Goal: Task Accomplishment & Management: Use online tool/utility

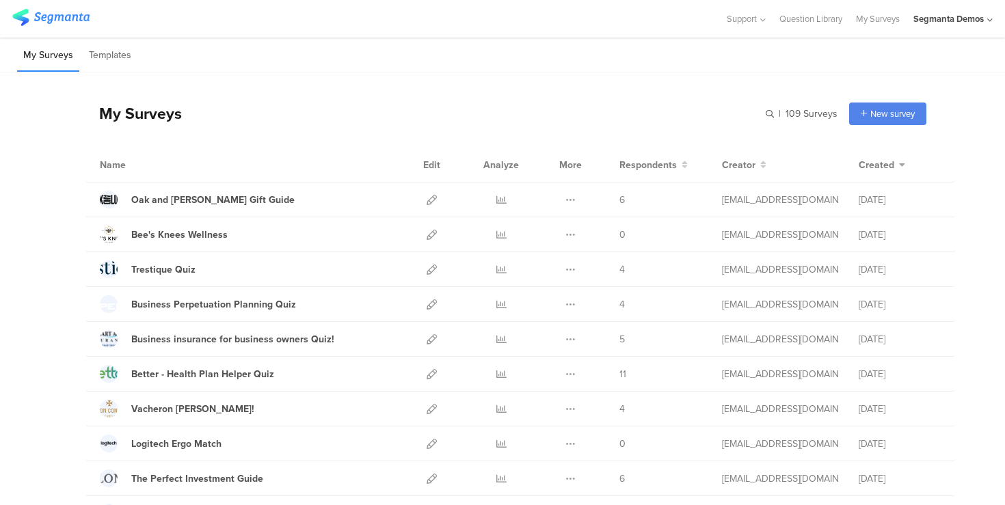
click at [974, 6] on div "Segmanta Demos" at bounding box center [952, 19] width 79 height 38
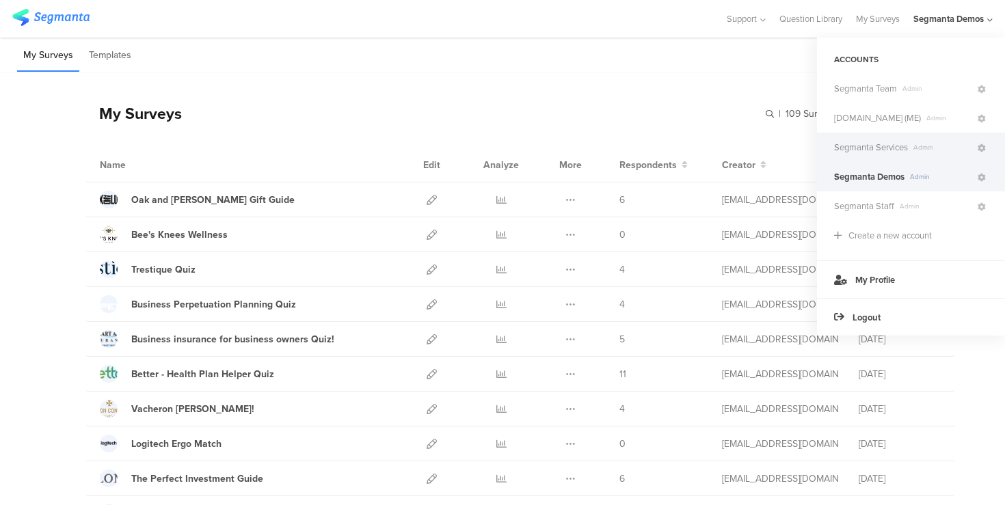
click at [895, 146] on span "Segmanta Services" at bounding box center [871, 147] width 74 height 13
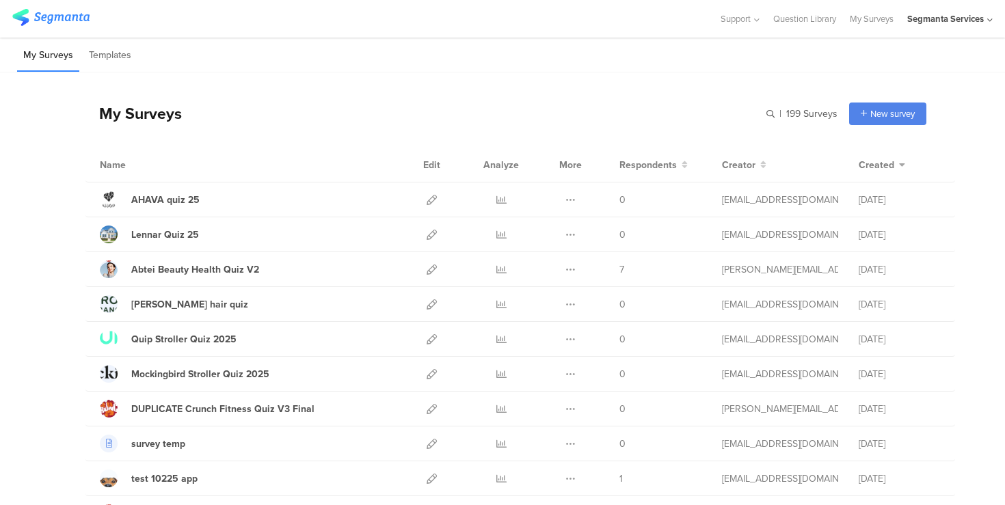
click at [977, 18] on div "Segmanta Services" at bounding box center [945, 18] width 77 height 13
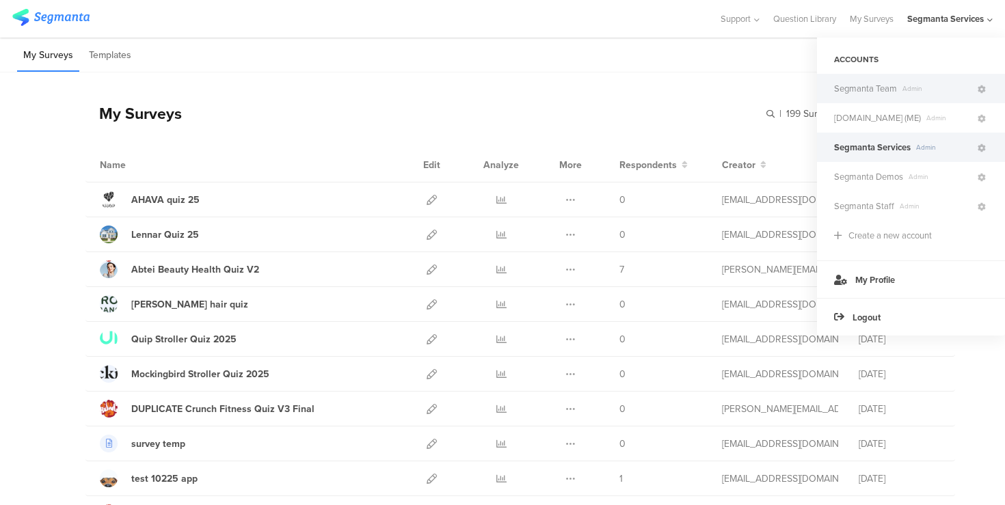
click at [848, 87] on span "Segmanta Team" at bounding box center [865, 88] width 63 height 13
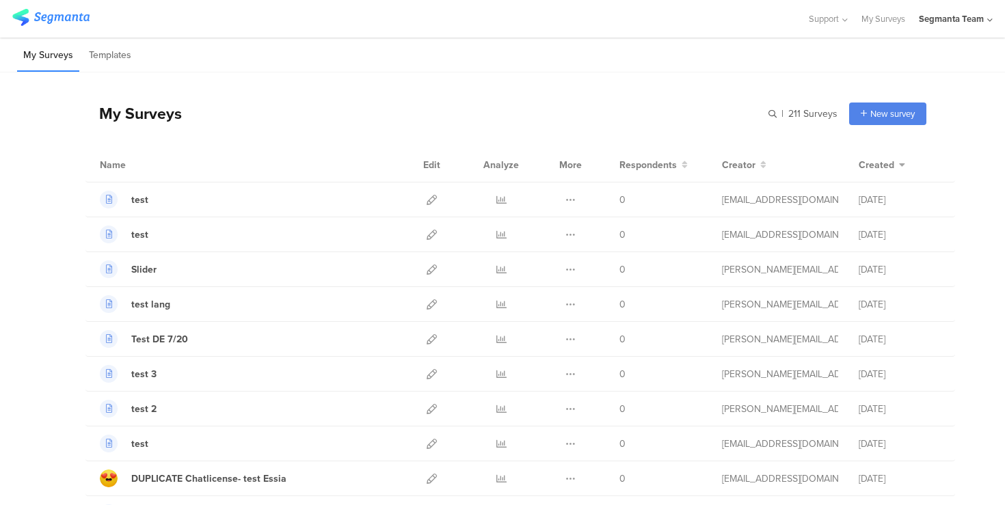
click at [986, 16] on div "Segmanta Team" at bounding box center [956, 19] width 74 height 38
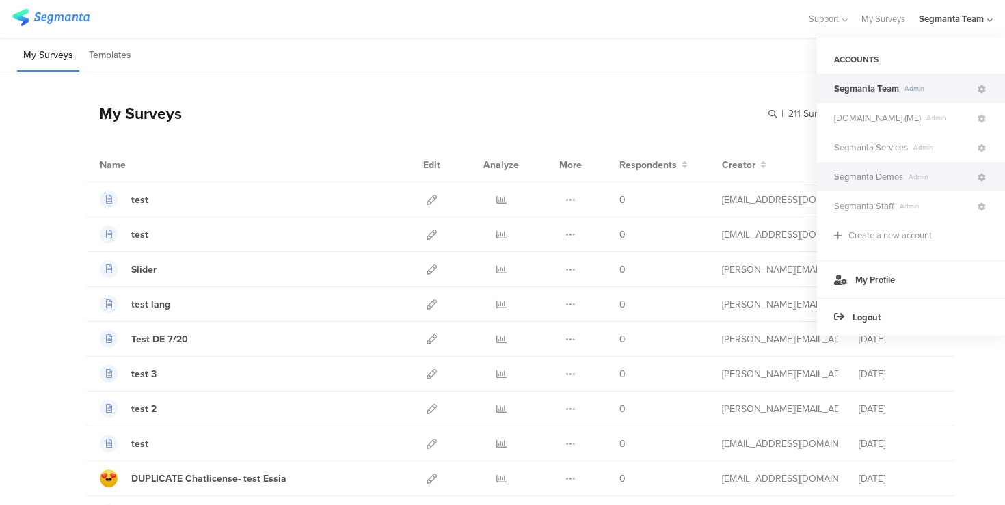
click at [874, 176] on span "Segmanta Demos" at bounding box center [868, 176] width 69 height 13
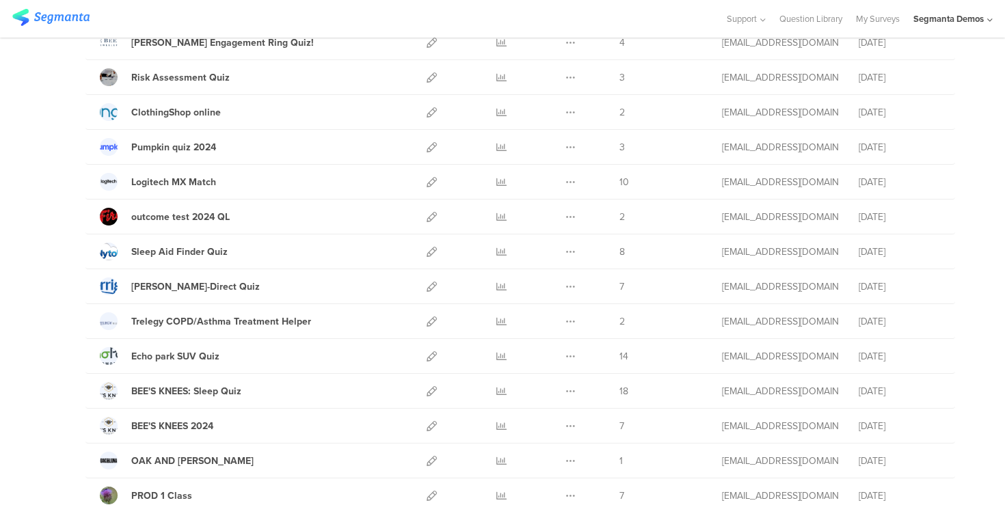
scroll to position [616, 0]
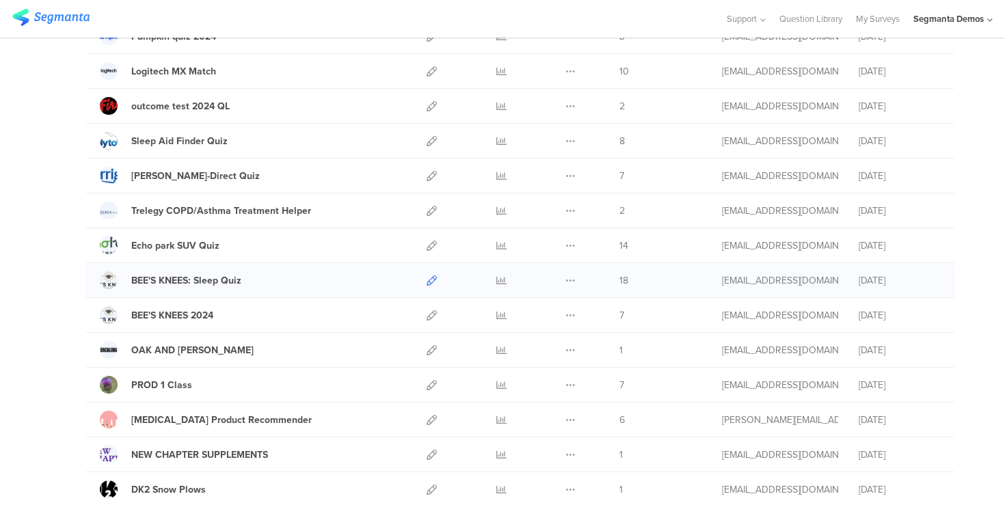
click at [430, 279] on icon at bounding box center [431, 280] width 10 height 10
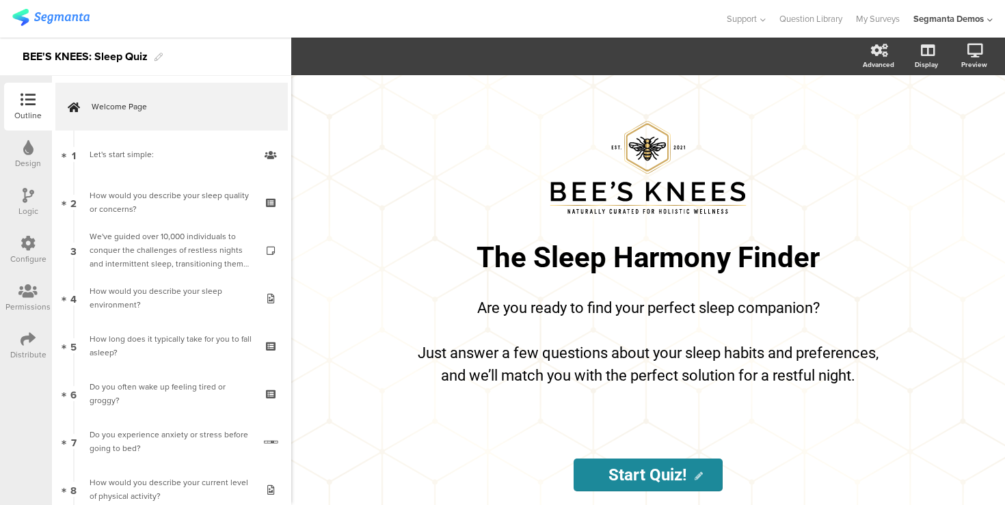
click at [29, 251] on div at bounding box center [28, 244] width 15 height 17
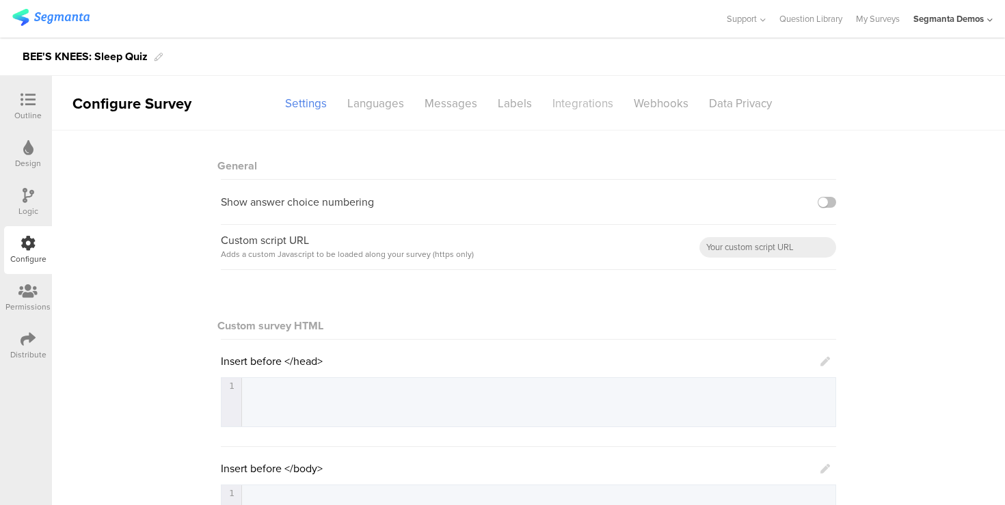
click at [579, 103] on div "Integrations" at bounding box center [582, 104] width 81 height 24
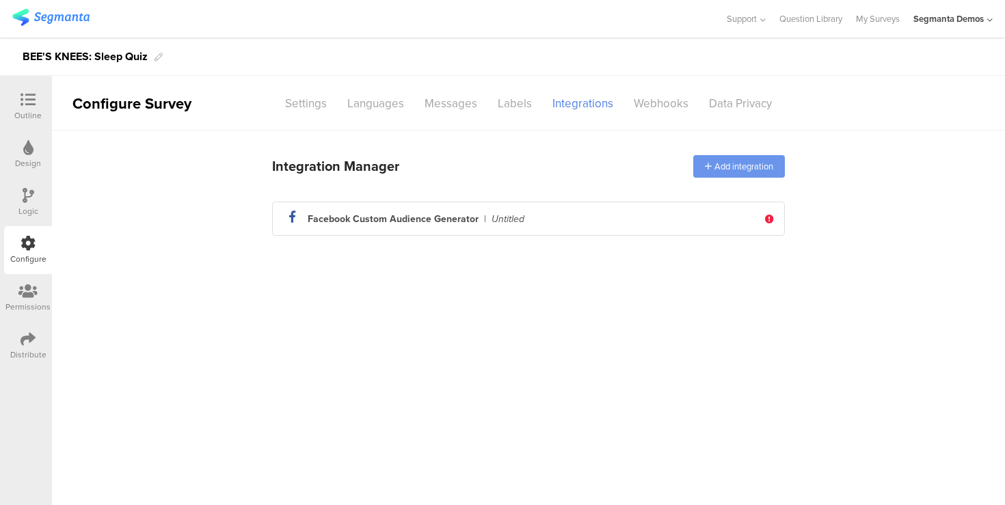
click at [734, 157] on div "Add integration" at bounding box center [739, 166] width 92 height 23
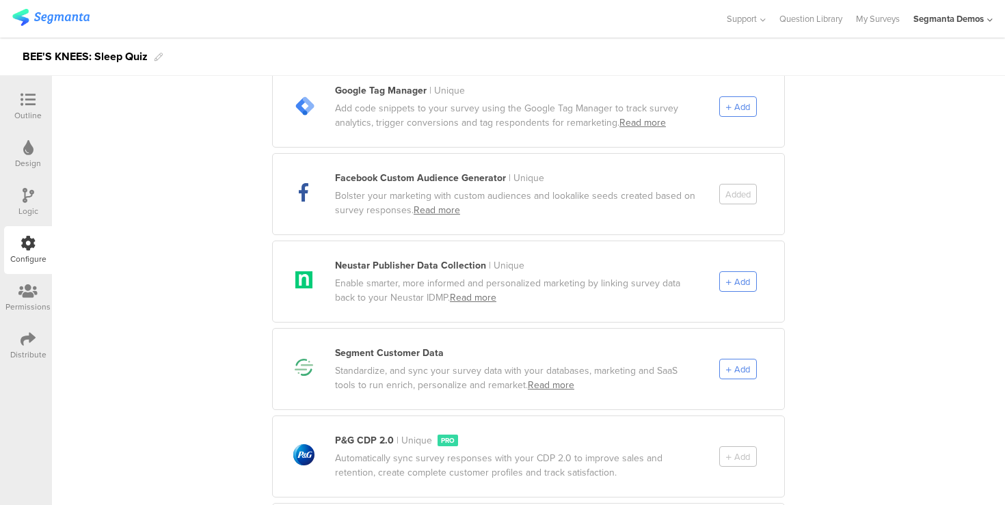
scroll to position [531, 0]
click at [744, 361] on span "Add" at bounding box center [742, 367] width 16 height 13
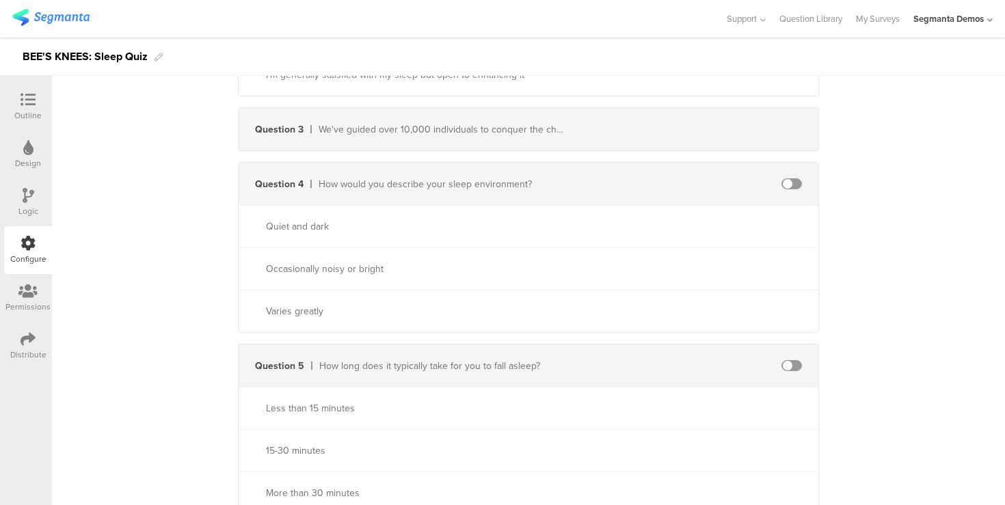
scroll to position [1271, 0]
click at [790, 178] on span at bounding box center [791, 179] width 21 height 11
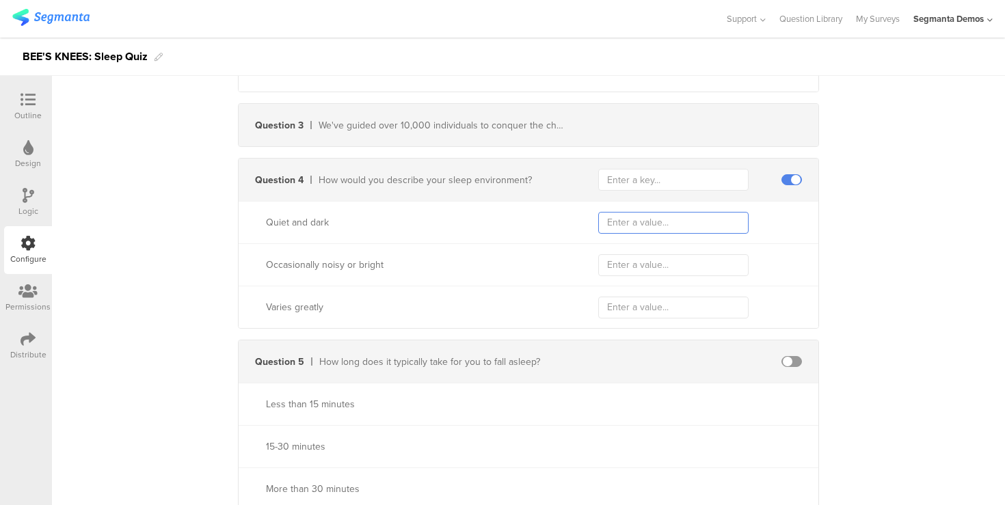
click at [623, 226] on input "text" at bounding box center [673, 223] width 150 height 22
type input "Perfect"
click at [631, 265] on input "text" at bounding box center [673, 265] width 150 height 22
type input "Bad"
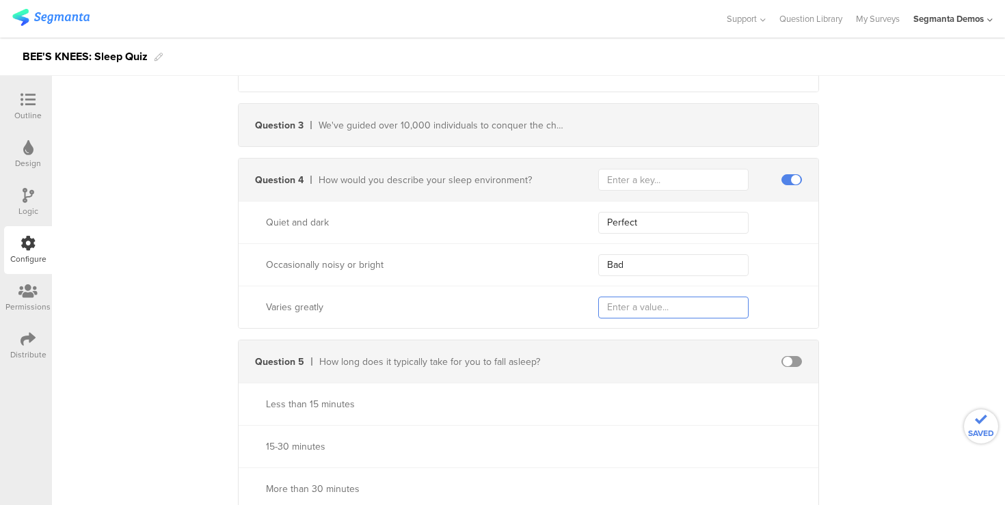
click at [627, 304] on input "text" at bounding box center [673, 308] width 150 height 22
type input "ok"
click at [628, 218] on input "Perfect" at bounding box center [673, 223] width 150 height 22
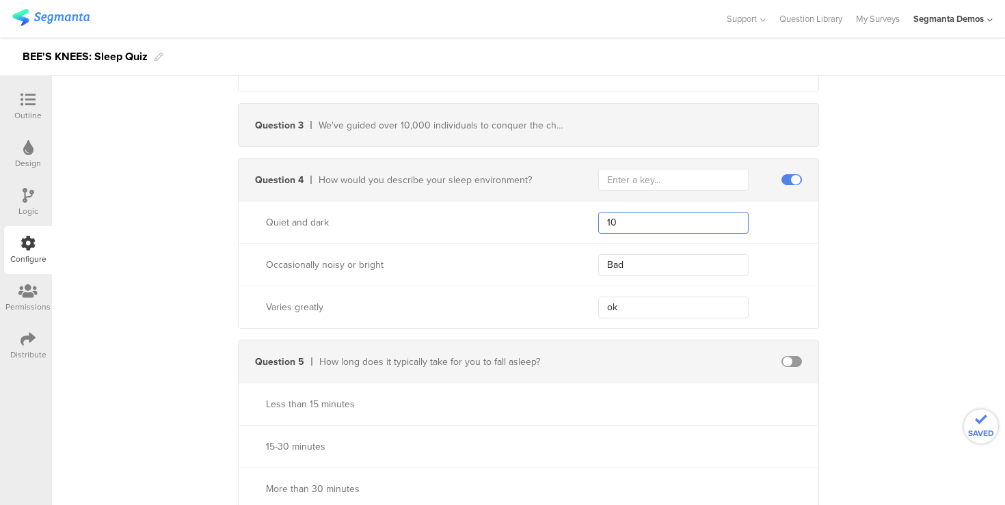
type input "10"
click at [626, 258] on input "Bad" at bounding box center [673, 265] width 150 height 22
type input "5"
type input "1"
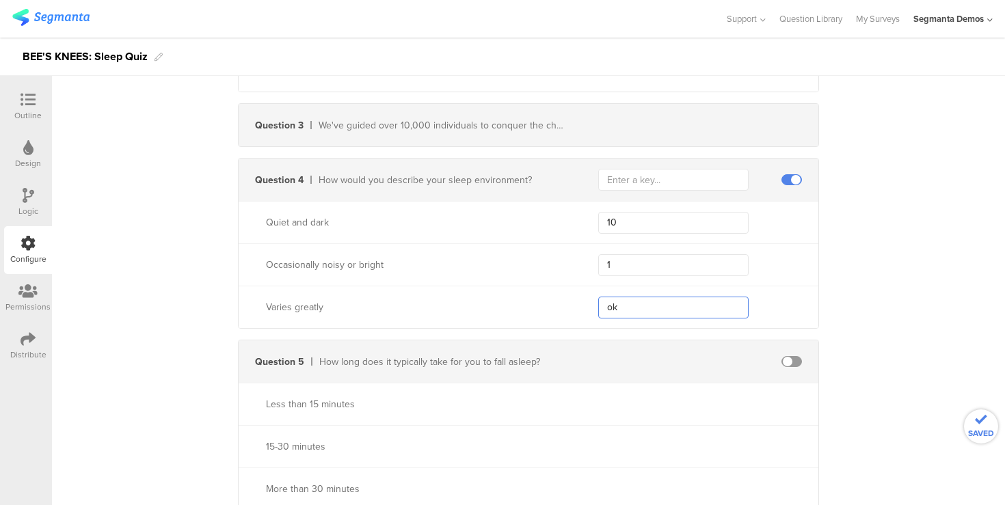
click at [633, 310] on input "ok" at bounding box center [673, 308] width 150 height 22
type input "5"
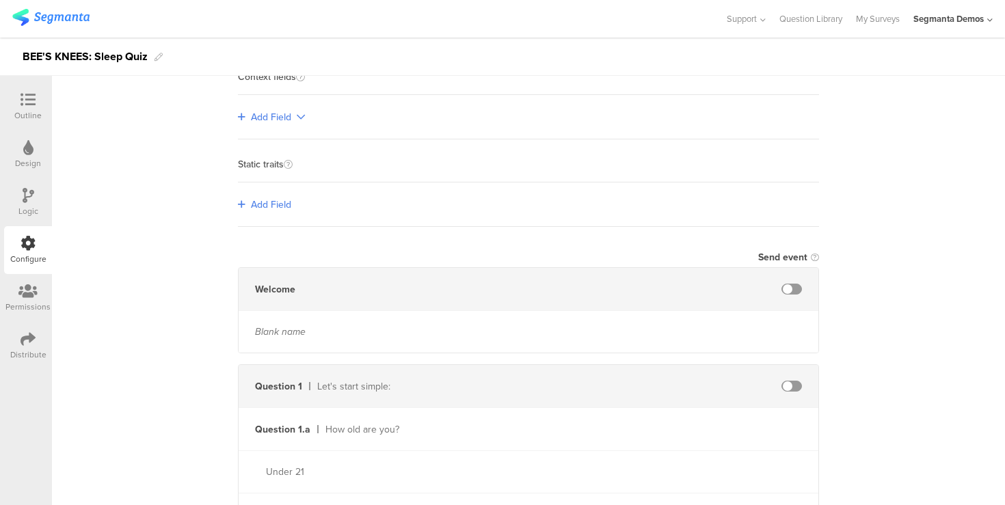
scroll to position [0, 0]
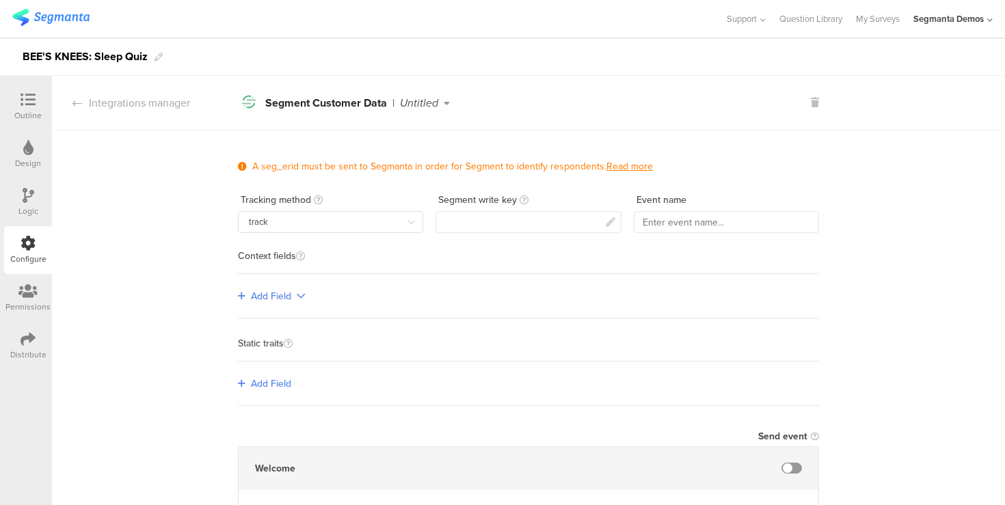
click at [37, 113] on div "Outline" at bounding box center [27, 115] width 27 height 12
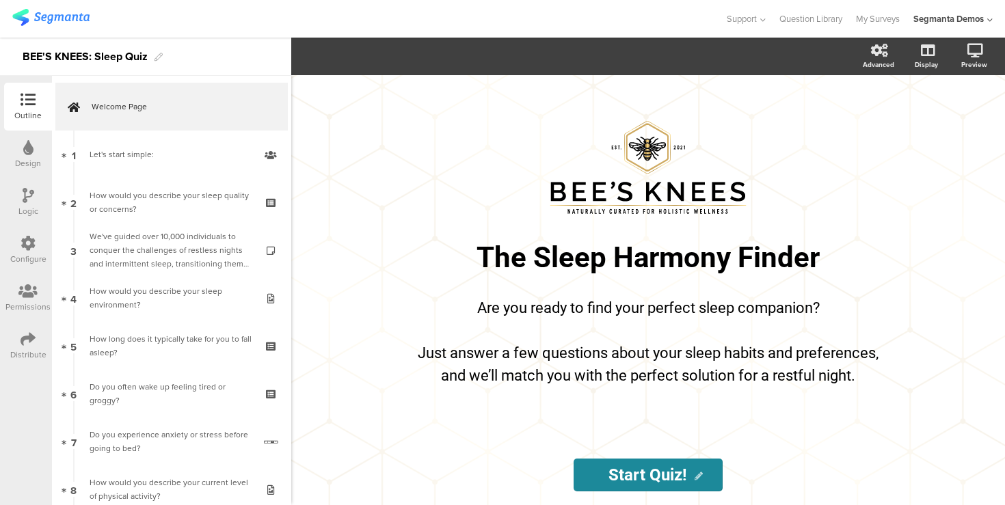
click at [18, 202] on div "Logic" at bounding box center [28, 202] width 48 height 48
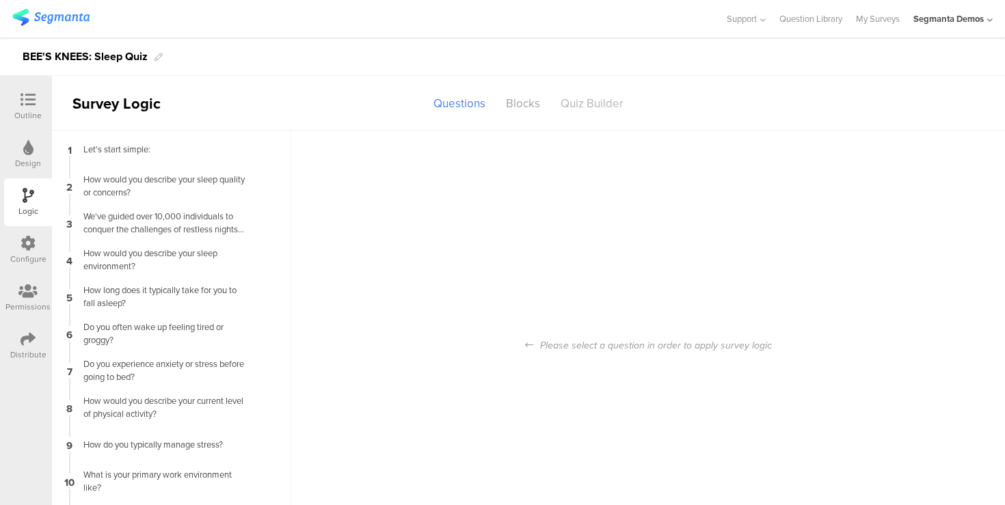
click at [581, 102] on div "Quiz Builder" at bounding box center [591, 104] width 83 height 24
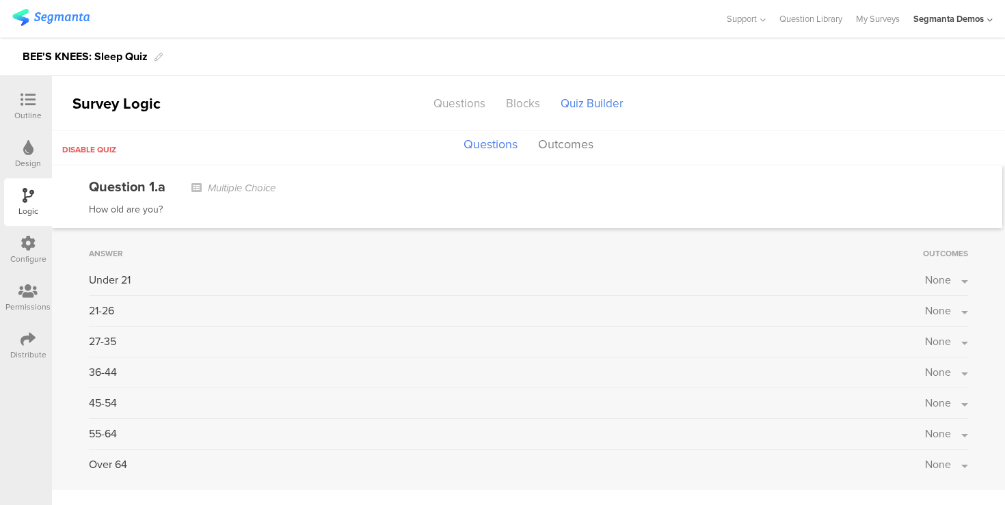
click at [956, 312] on button "None" at bounding box center [946, 311] width 43 height 16
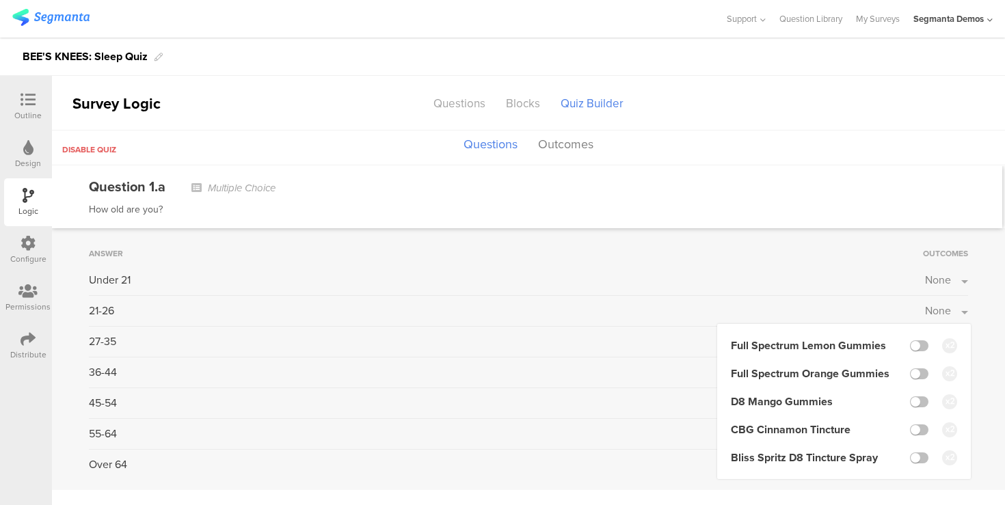
click at [718, 162] on div "Disable quiz Questions Outcomes" at bounding box center [528, 148] width 953 height 35
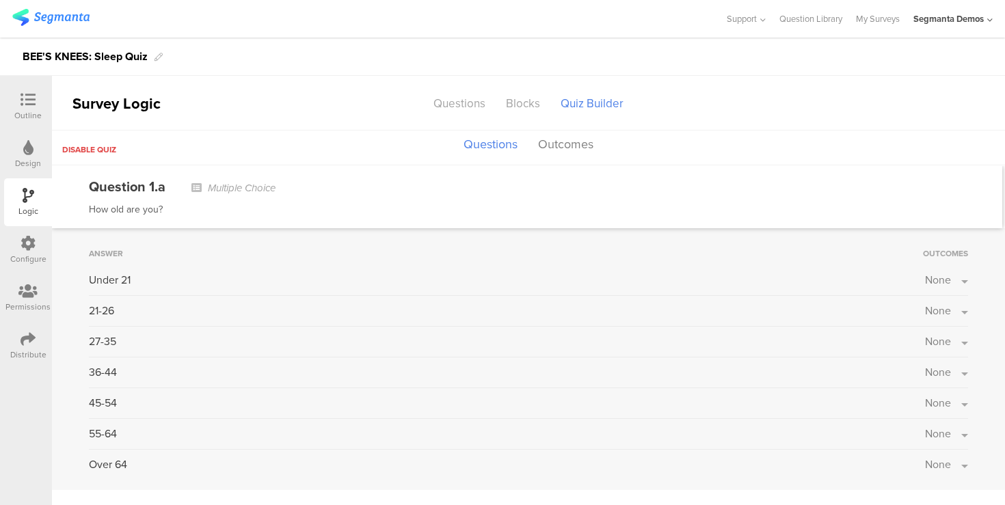
click at [103, 152] on span "Disable quiz" at bounding box center [89, 150] width 54 height 12
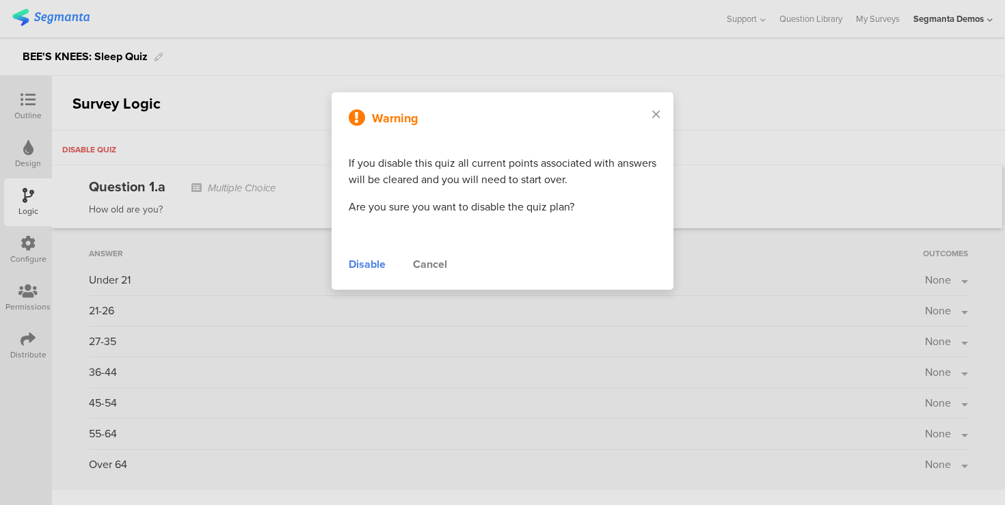
click at [371, 270] on div "Disable" at bounding box center [367, 264] width 37 height 16
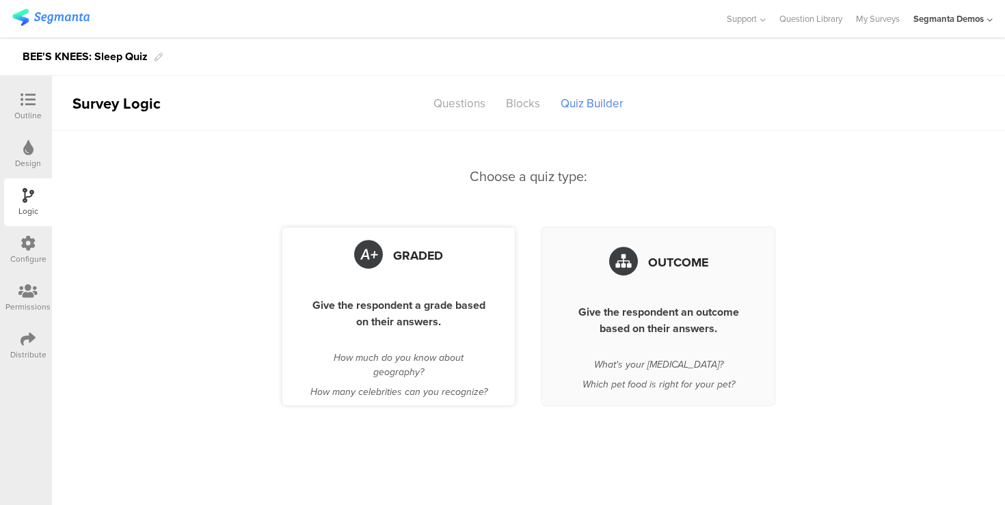
click at [401, 284] on div "Graded Give the respondent a grade based on their answers. How much do you know…" at bounding box center [398, 317] width 232 height 178
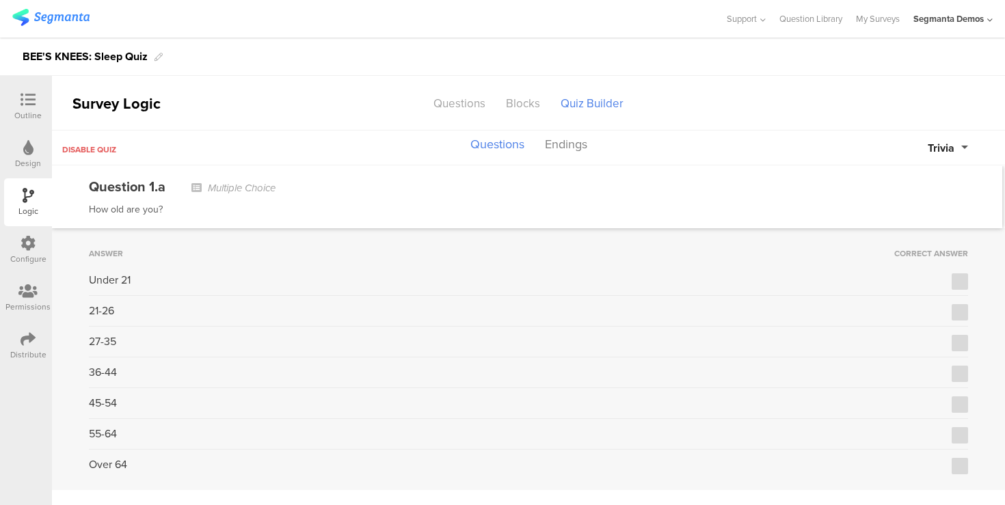
click at [966, 149] on button "Trivia" at bounding box center [947, 148] width 40 height 16
click at [907, 208] on button "Points" at bounding box center [916, 206] width 103 height 29
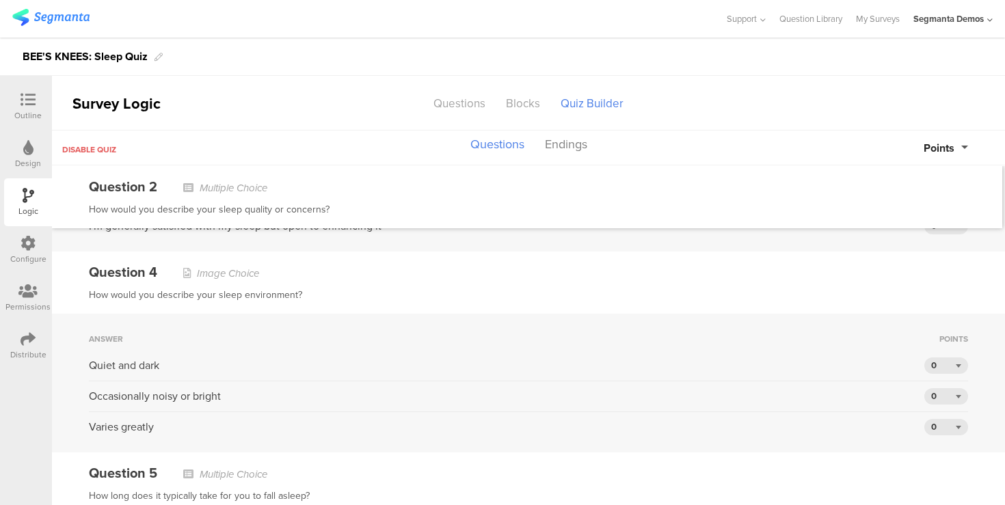
scroll to position [707, 0]
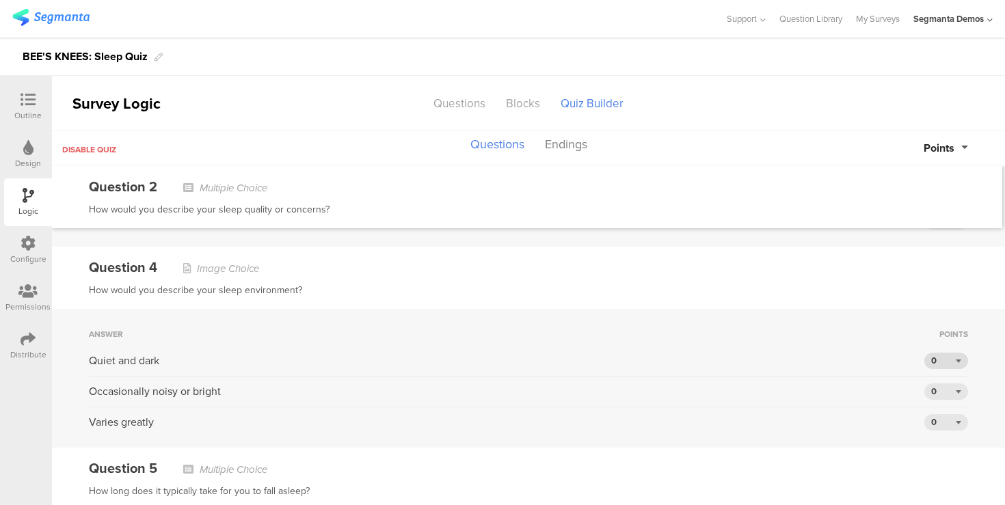
click at [949, 361] on div "0" at bounding box center [946, 361] width 44 height 16
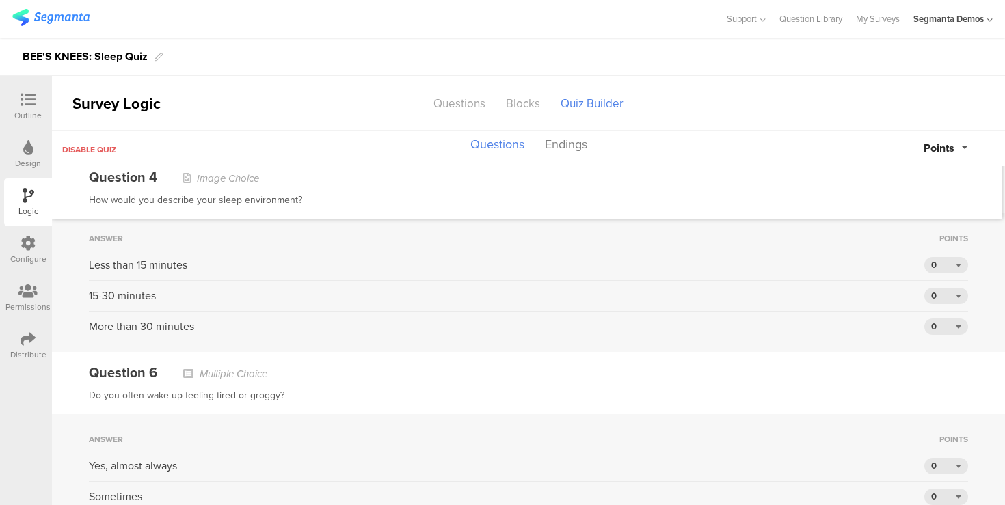
scroll to position [738, 0]
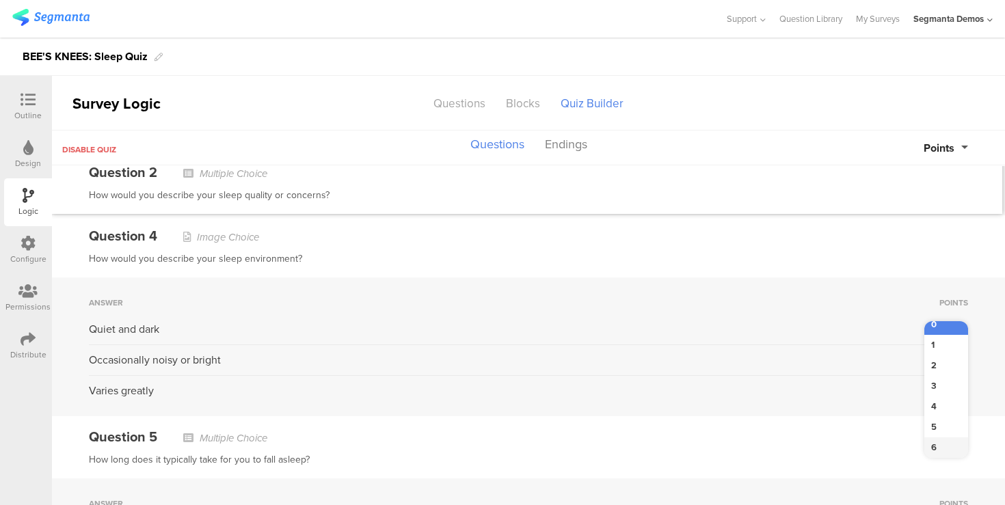
click at [941, 445] on div "6" at bounding box center [946, 447] width 44 height 21
click at [940, 354] on div "0" at bounding box center [946, 360] width 44 height 16
click at [937, 379] on div "1" at bounding box center [946, 382] width 44 height 21
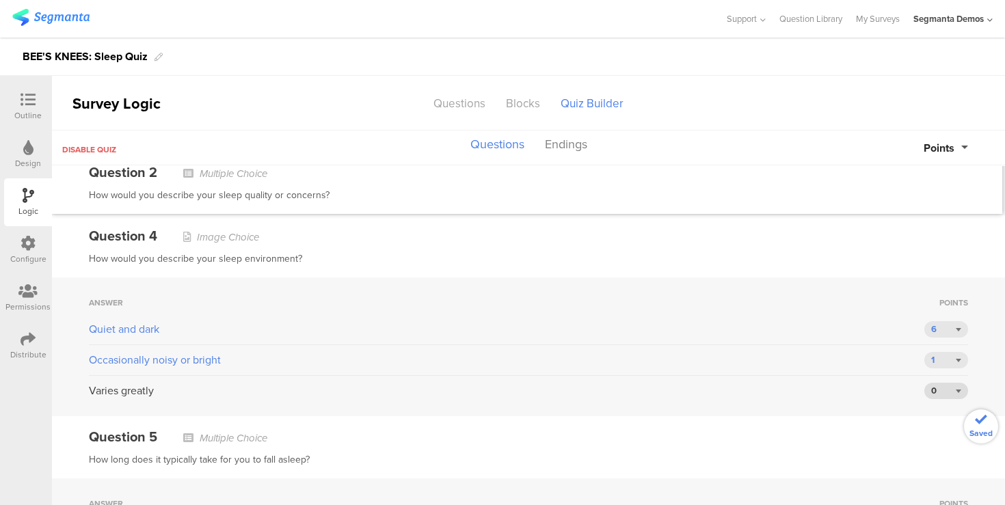
click at [940, 387] on div "0" at bounding box center [946, 391] width 44 height 16
click at [940, 316] on div "4" at bounding box center [946, 322] width 44 height 21
click at [903, 254] on div "How would you describe your sleep environment?" at bounding box center [528, 259] width 879 height 16
click at [951, 323] on div "6" at bounding box center [946, 329] width 44 height 16
click at [883, 232] on div "Question 4 Image Choice" at bounding box center [528, 236] width 879 height 21
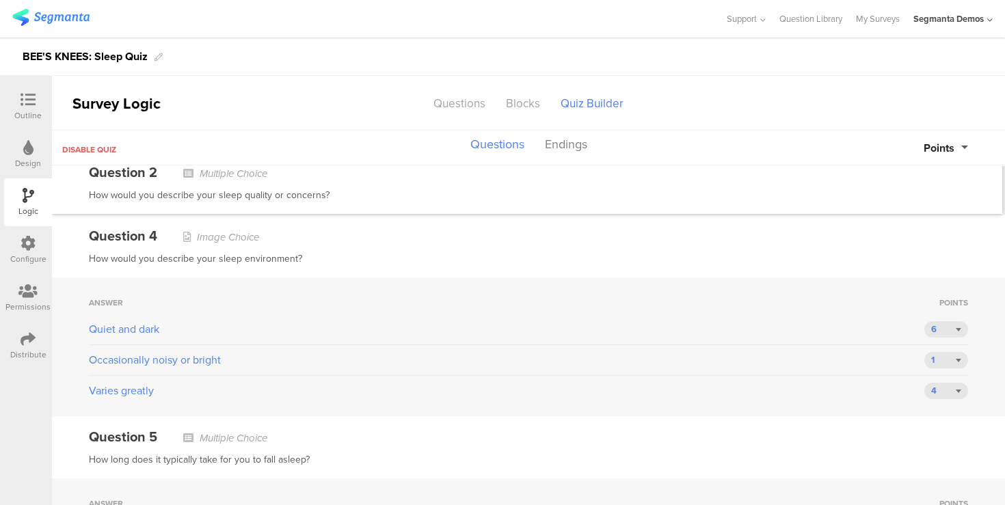
click at [867, 111] on sg-section-page-header "Survey Logic Questions Blocks Quiz Builder" at bounding box center [528, 103] width 953 height 55
click at [32, 94] on icon at bounding box center [28, 99] width 15 height 15
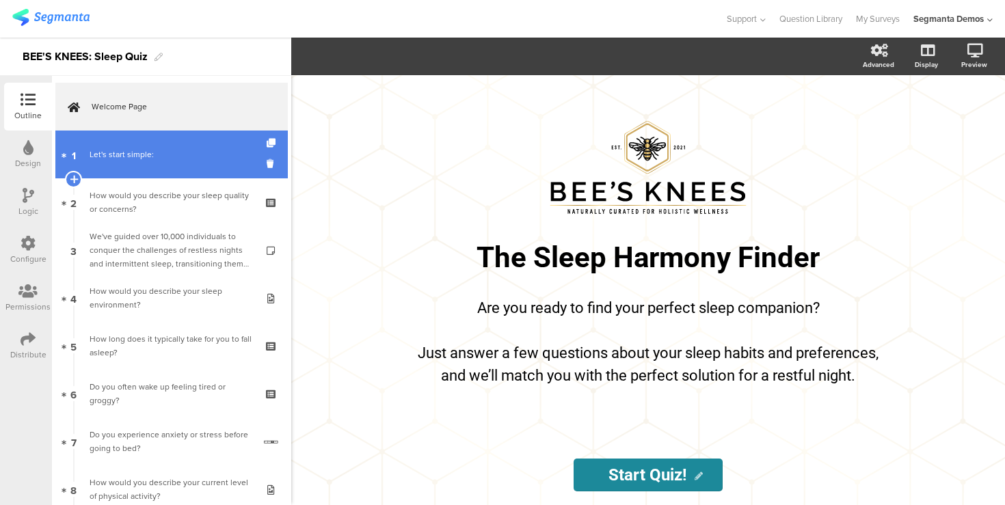
click at [128, 154] on div "Let's start simple:" at bounding box center [171, 155] width 163 height 14
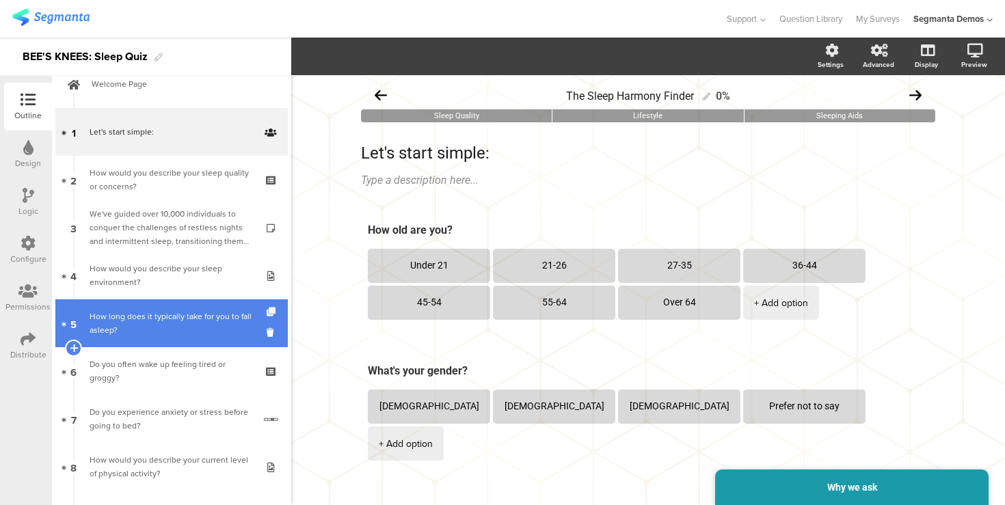
scroll to position [23, 0]
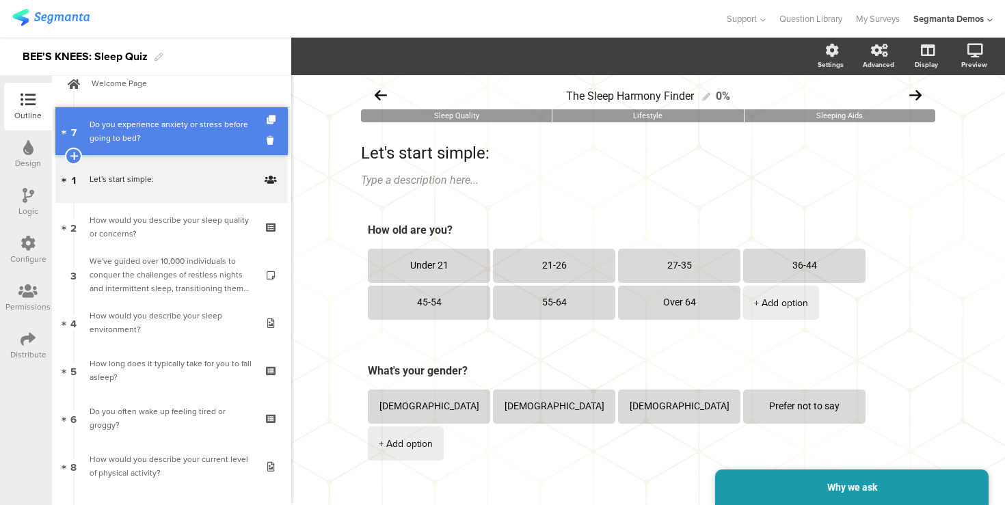
drag, startPoint x: 187, startPoint y: 414, endPoint x: 211, endPoint y: 128, distance: 287.4
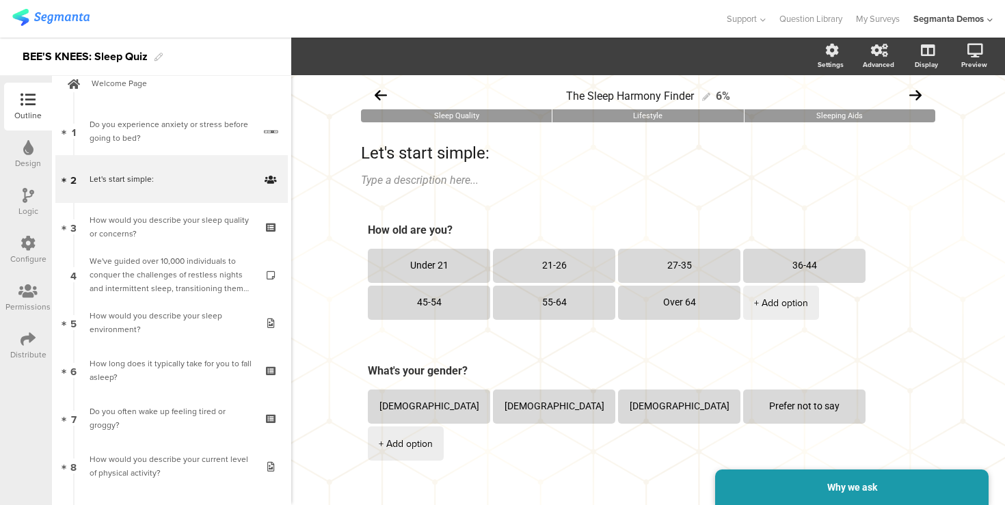
click at [21, 344] on icon at bounding box center [28, 338] width 15 height 15
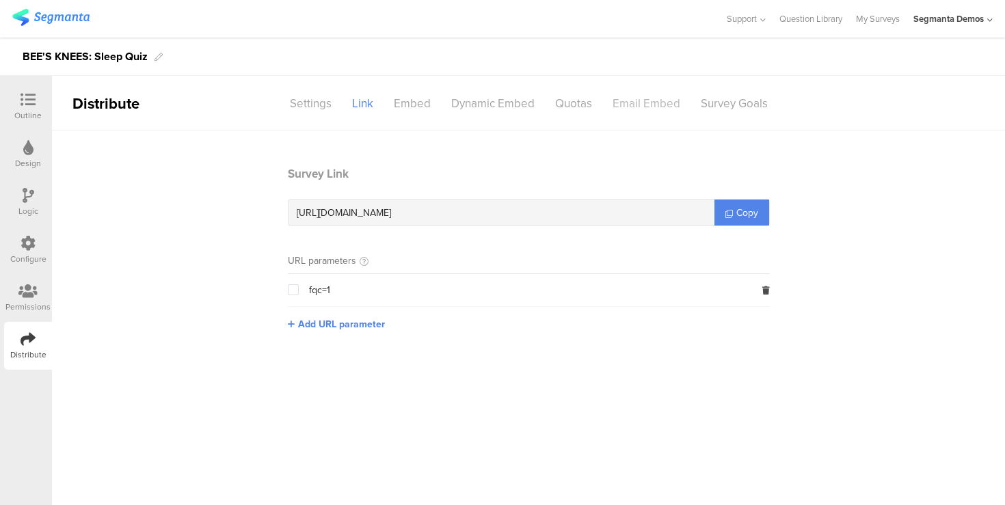
click at [640, 102] on div "Email Embed" at bounding box center [646, 104] width 88 height 24
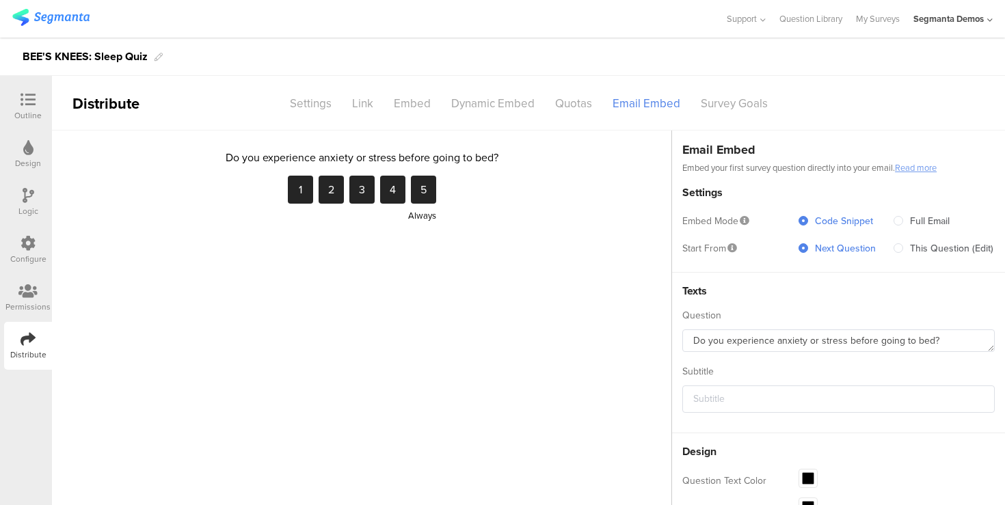
click at [29, 98] on icon at bounding box center [28, 99] width 15 height 15
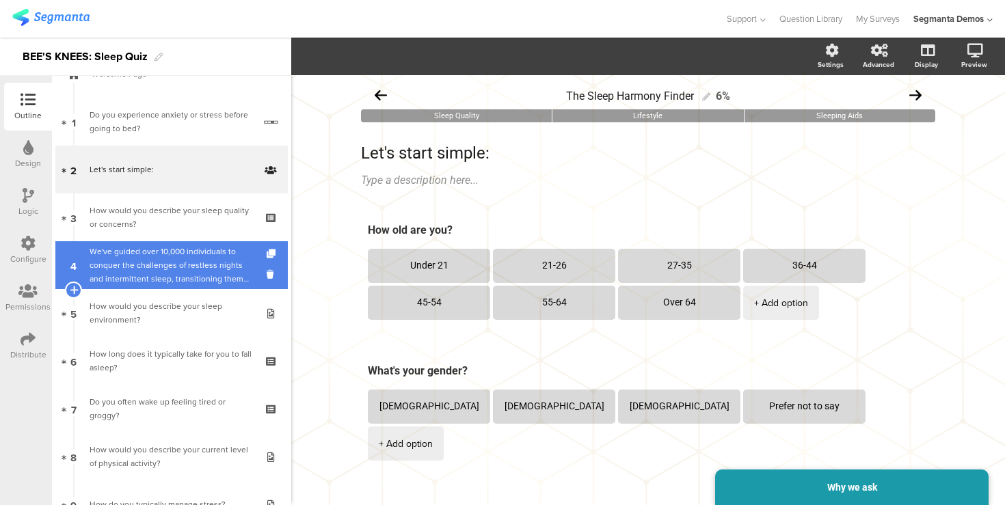
scroll to position [38, 0]
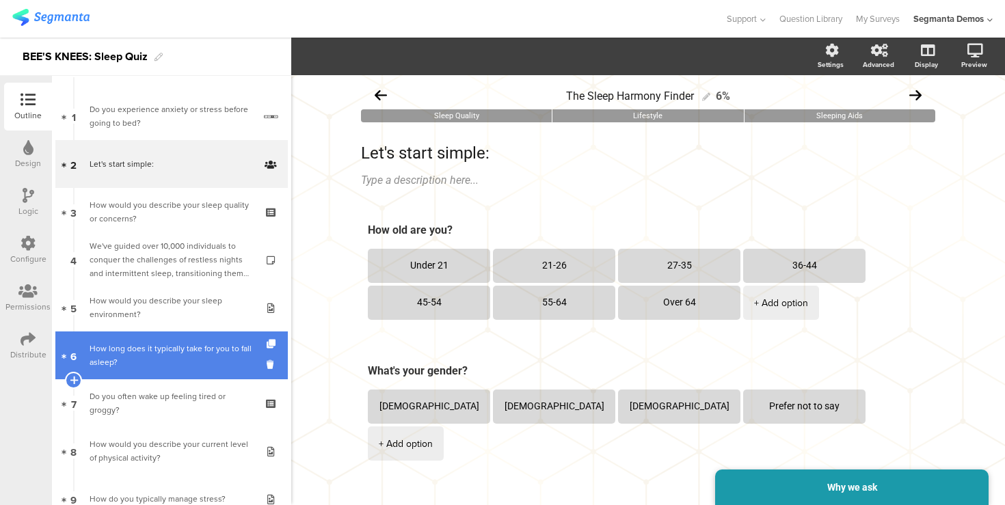
click at [213, 345] on div "How long does it typically take for you to fall asleep?" at bounding box center [171, 355] width 163 height 27
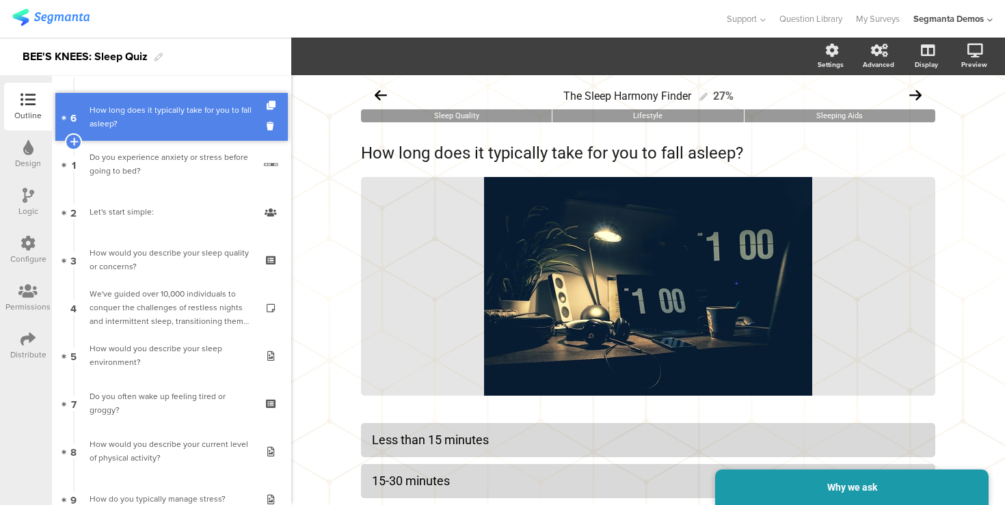
drag, startPoint x: 213, startPoint y: 345, endPoint x: 219, endPoint y: 108, distance: 237.2
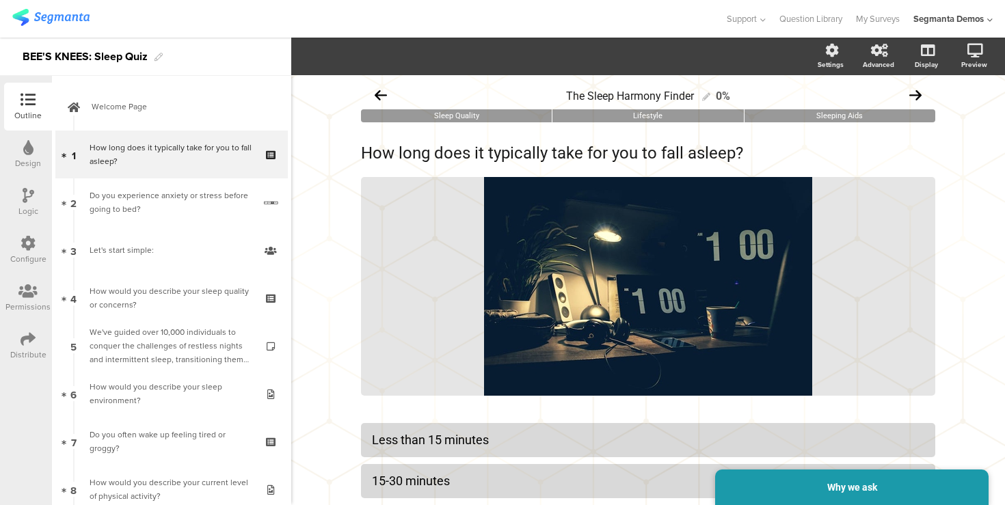
click at [26, 345] on icon at bounding box center [28, 338] width 15 height 15
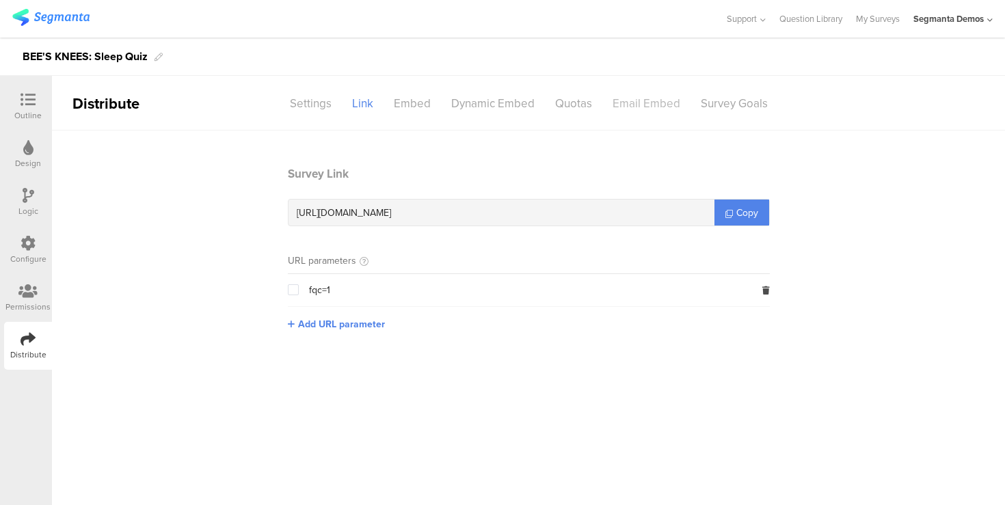
click at [642, 102] on div "Email Embed" at bounding box center [646, 104] width 88 height 24
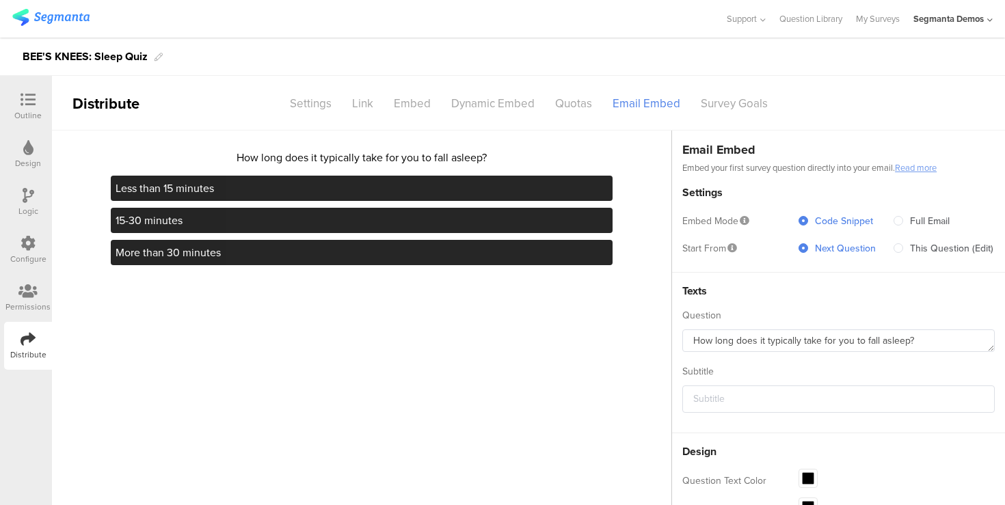
click at [541, 400] on section "How long does it typically take for you to fall asleep? Less than 15 minutes 15…" at bounding box center [361, 371] width 513 height 455
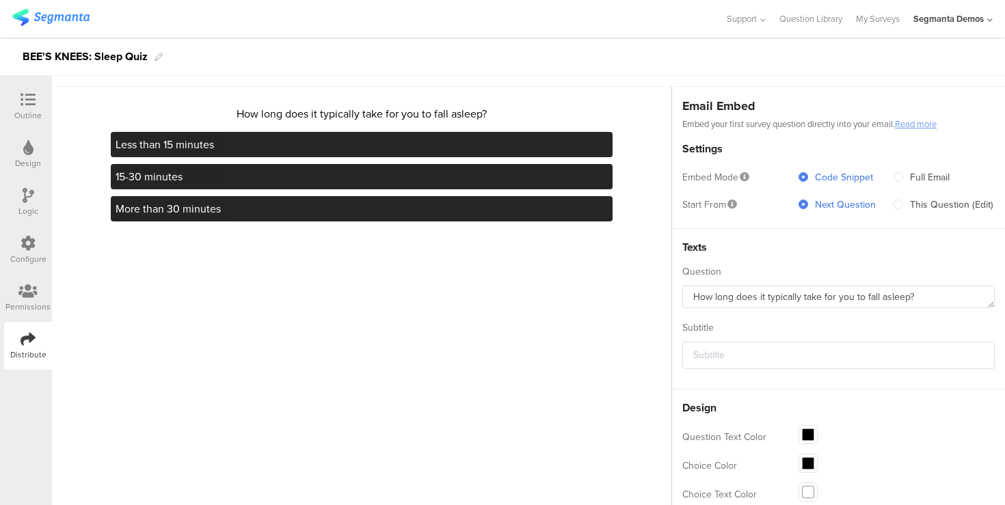
scroll to position [43, 0]
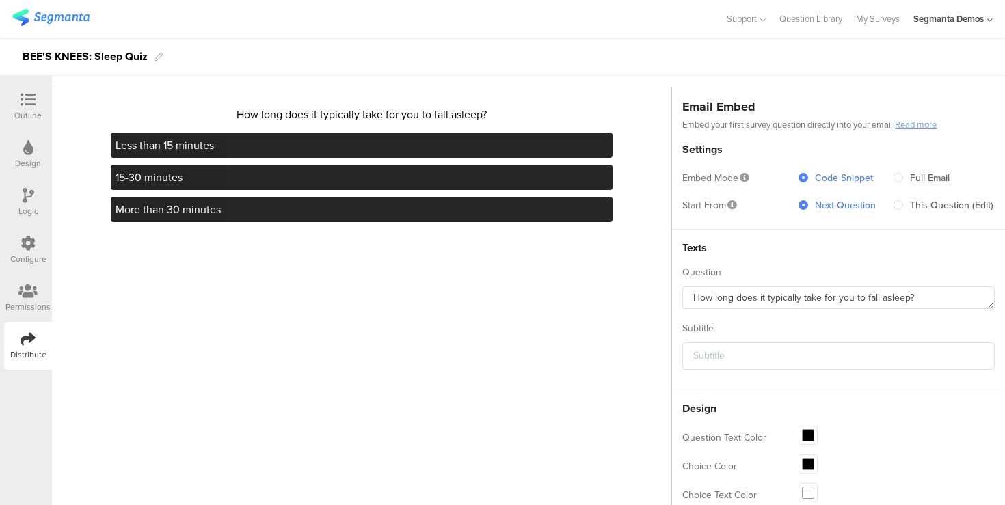
click at [634, 126] on div "How long does it typically take for you to fall asleep? Less than 15 minutes 15…" at bounding box center [361, 328] width 619 height 483
click at [923, 123] on link "Read more" at bounding box center [916, 124] width 42 height 13
click at [31, 105] on icon at bounding box center [28, 99] width 15 height 15
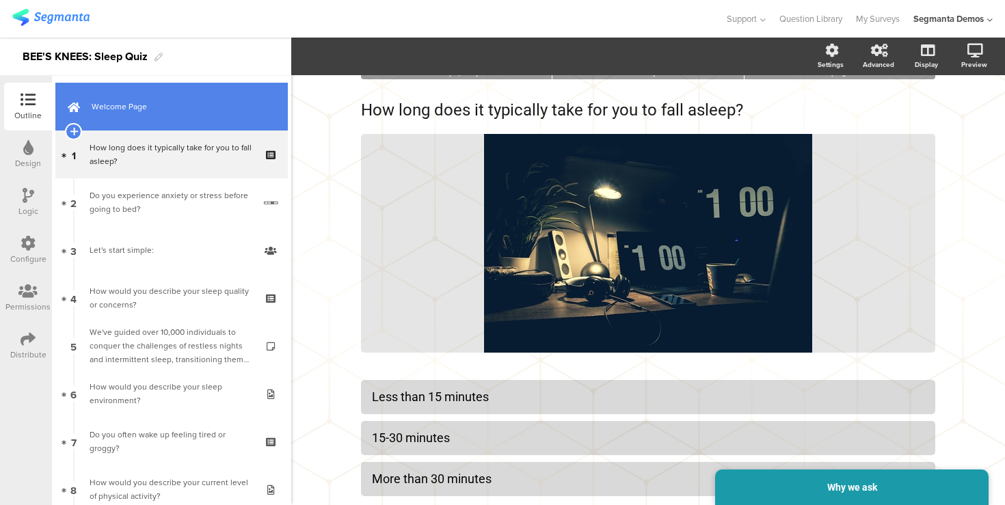
click at [144, 100] on span "Welcome Page" at bounding box center [179, 107] width 175 height 14
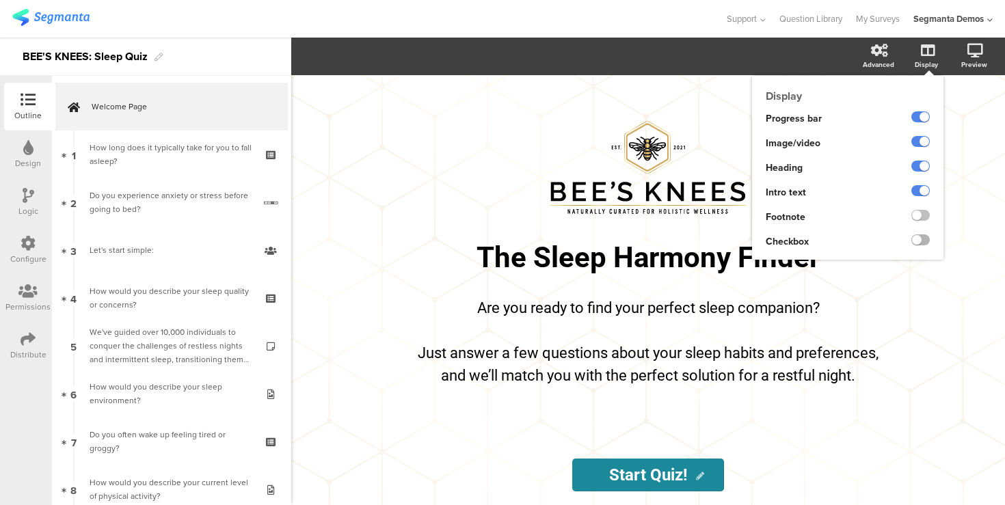
click at [920, 239] on label at bounding box center [920, 239] width 18 height 11
click at [0, 0] on input "checkbox" at bounding box center [0, 0] width 0 height 0
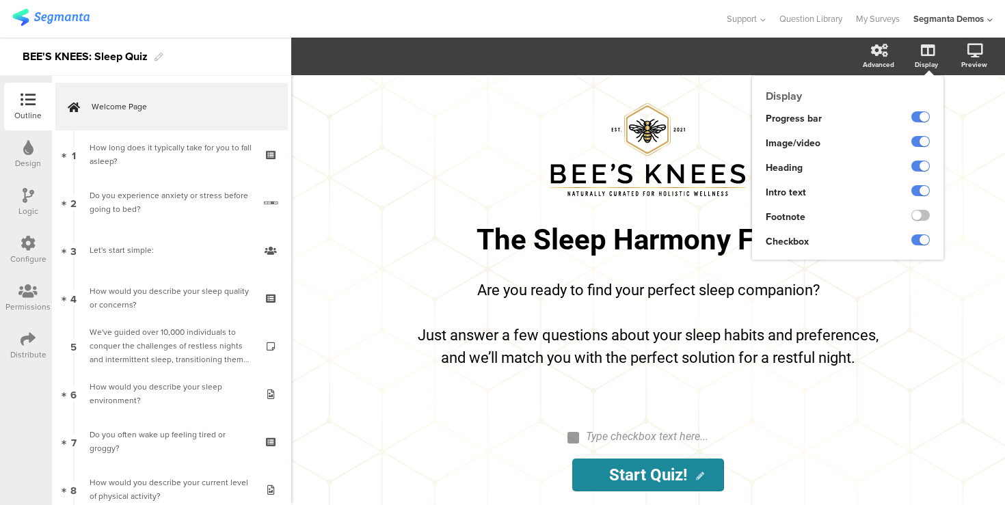
click at [917, 206] on div at bounding box center [910, 217] width 68 height 25
click at [917, 215] on label at bounding box center [920, 215] width 18 height 11
click at [0, 0] on input "checkbox" at bounding box center [0, 0] width 0 height 0
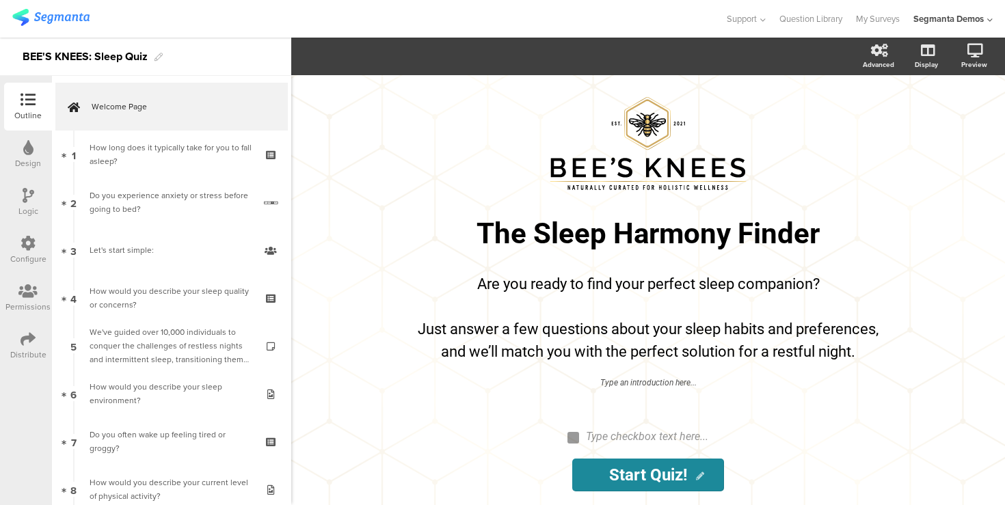
click at [921, 286] on div "/ The Sleep Harmony Finder The Sleep Harmony Finder Are you ready to find your …" at bounding box center [648, 242] width 547 height 334
click at [573, 439] on div at bounding box center [573, 438] width 12 height 12
click at [592, 437] on div "Type checkbox text here..." at bounding box center [654, 436] width 137 height 13
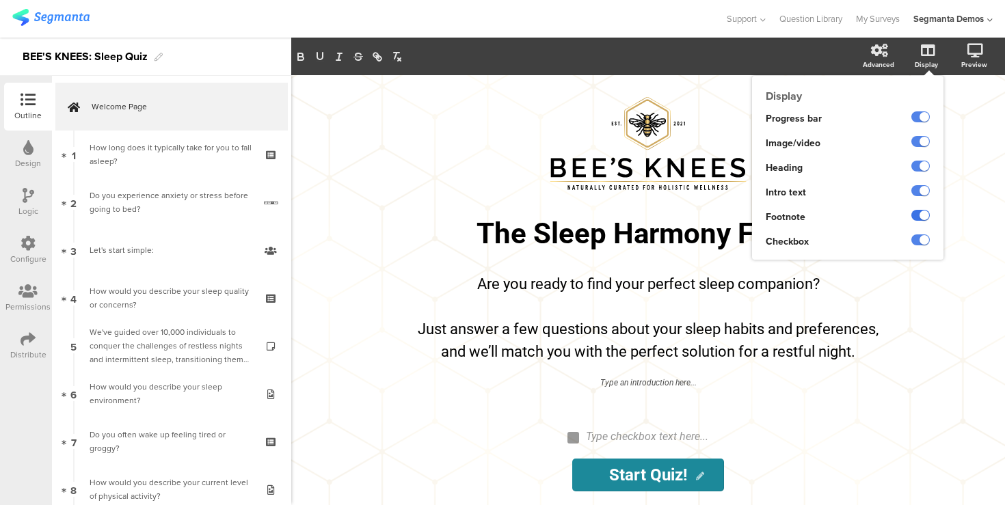
click at [920, 218] on label at bounding box center [920, 215] width 18 height 11
click at [0, 0] on input "checkbox" at bounding box center [0, 0] width 0 height 0
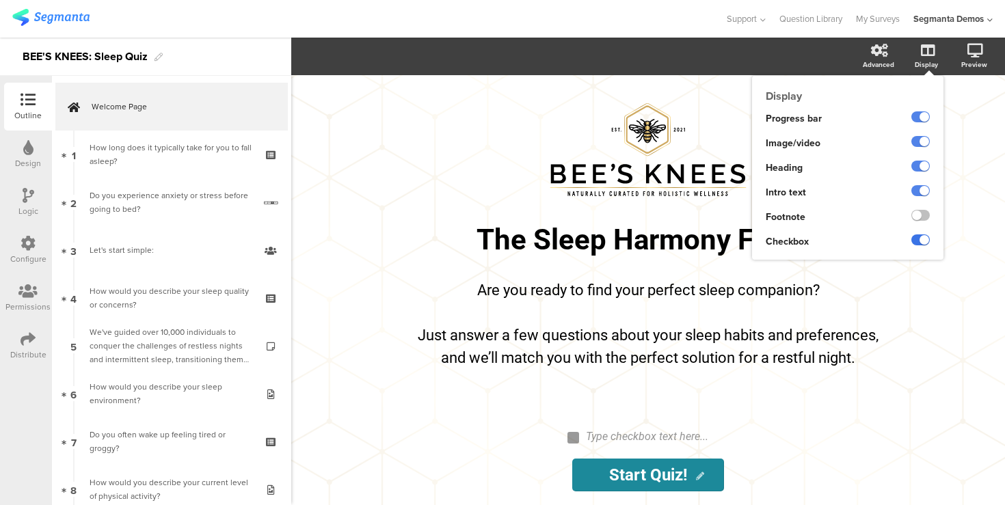
click at [921, 243] on label at bounding box center [920, 239] width 18 height 11
click at [0, 0] on input "checkbox" at bounding box center [0, 0] width 0 height 0
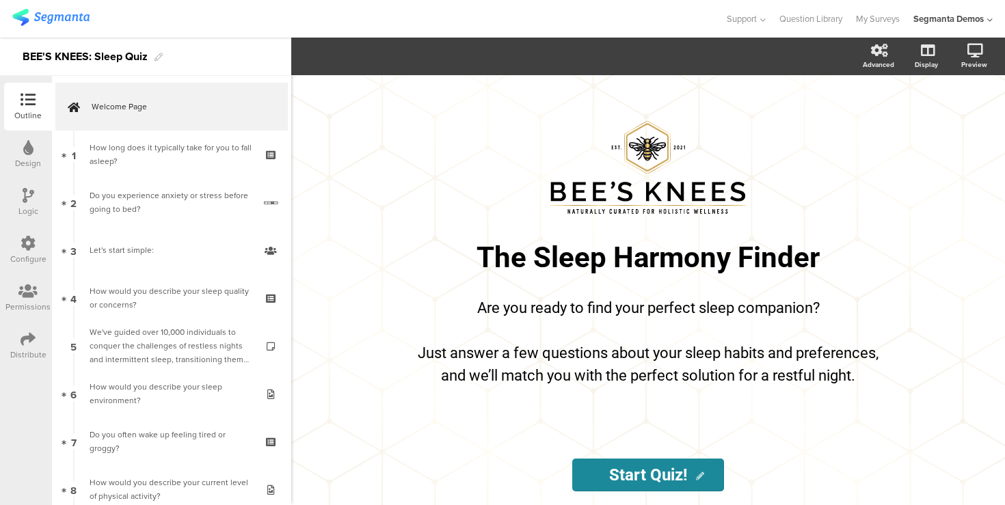
click at [348, 152] on div "/ The Sleep Harmony Finder The Sleep Harmony Finder Are you ready to find your …" at bounding box center [648, 290] width 714 height 430
